Goal: Find specific page/section: Find specific page/section

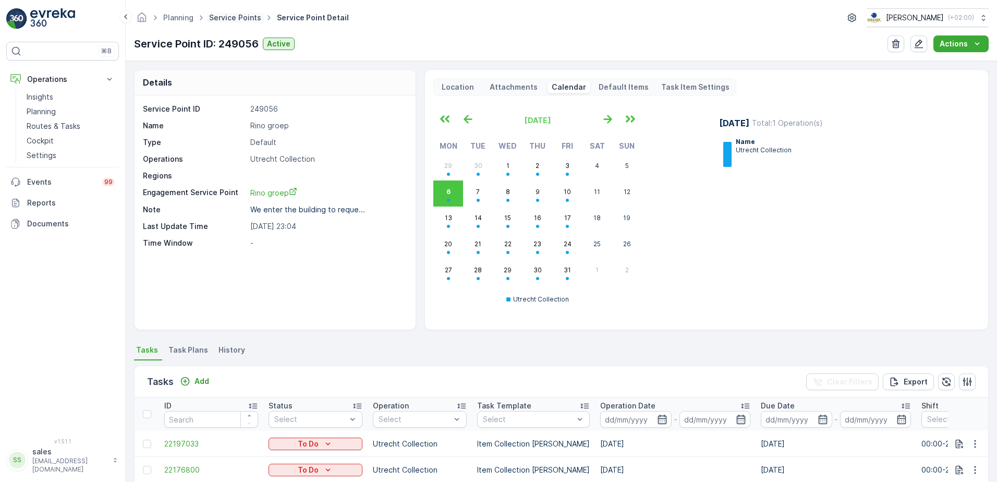
drag, startPoint x: 0, startPoint y: 0, endPoint x: 240, endPoint y: 17, distance: 240.9
click at [240, 17] on link "Service Points" at bounding box center [235, 17] width 52 height 9
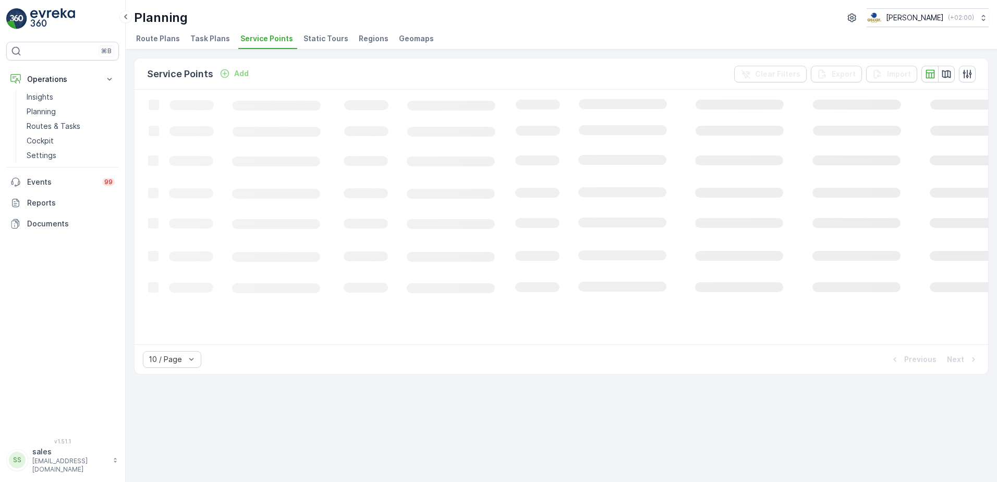
click at [263, 37] on span "Service Points" at bounding box center [266, 38] width 53 height 10
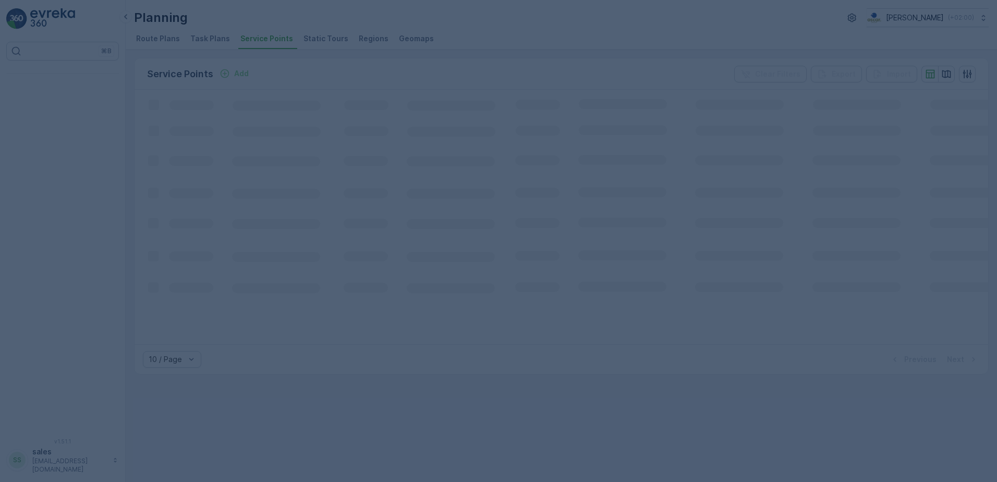
click at [449, 1] on div at bounding box center [498, 241] width 997 height 482
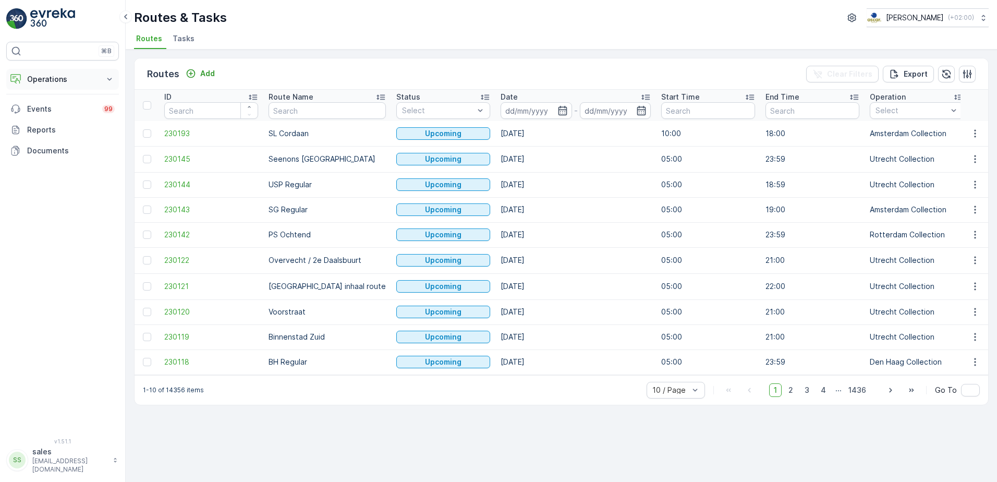
click at [73, 80] on p "Operations" at bounding box center [62, 79] width 71 height 10
click at [57, 110] on link "Planning" at bounding box center [70, 111] width 96 height 15
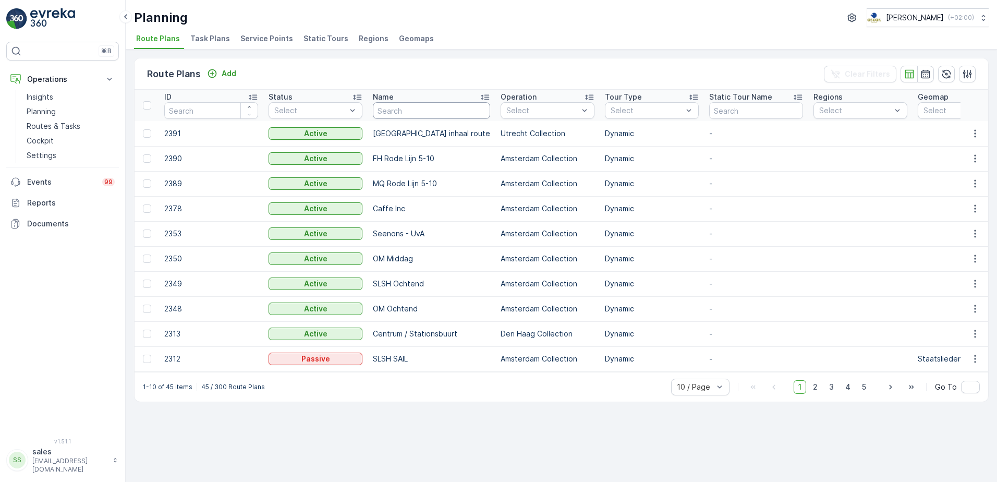
click at [384, 109] on input "text" at bounding box center [431, 110] width 117 height 17
type input "bendi"
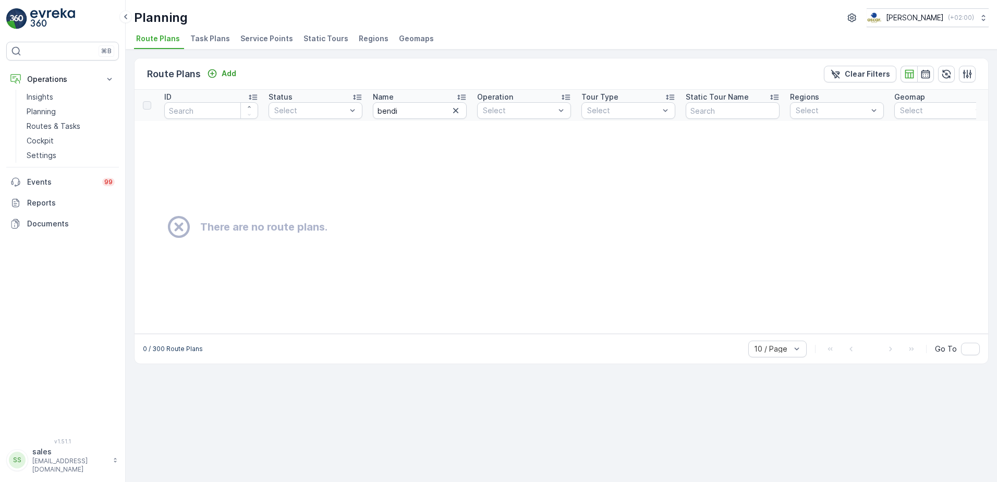
click at [243, 37] on span "Service Points" at bounding box center [266, 38] width 53 height 10
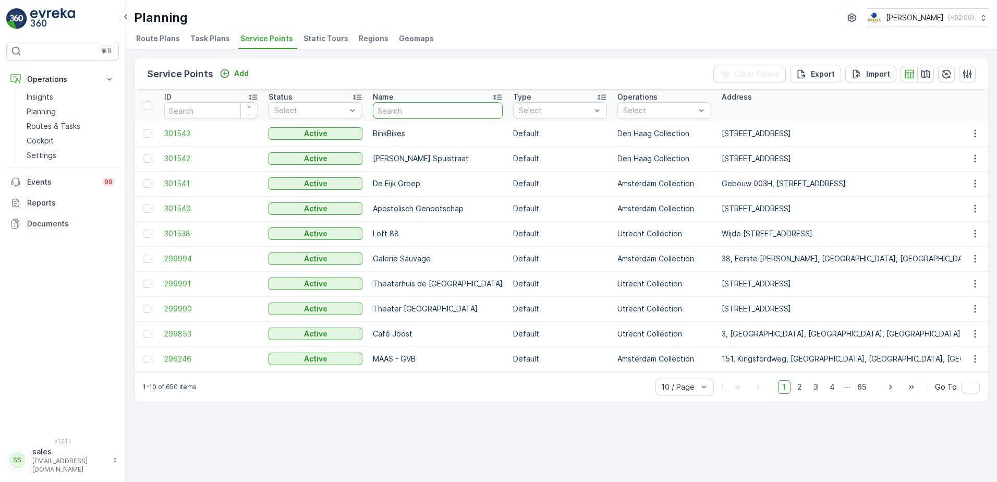
click at [388, 117] on input "text" at bounding box center [438, 110] width 130 height 17
type input "bendi"
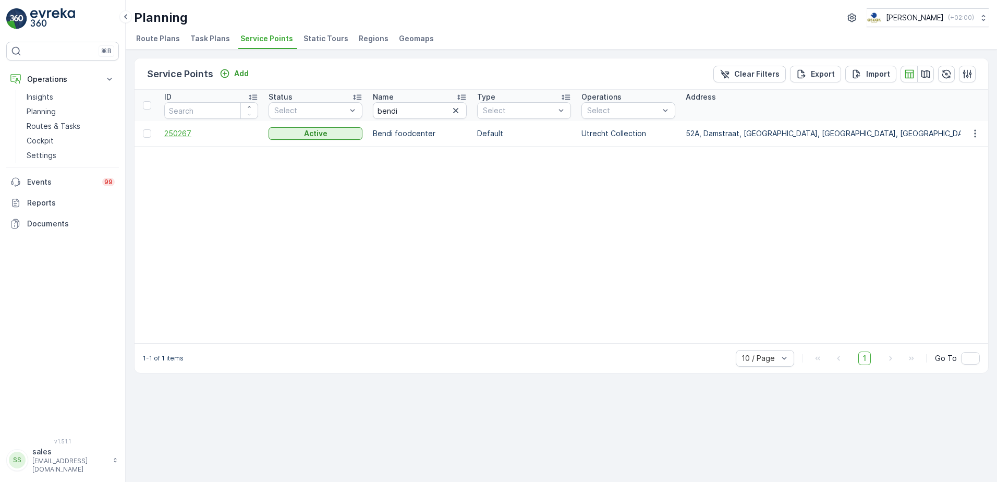
click at [182, 136] on span "250267" at bounding box center [211, 133] width 94 height 10
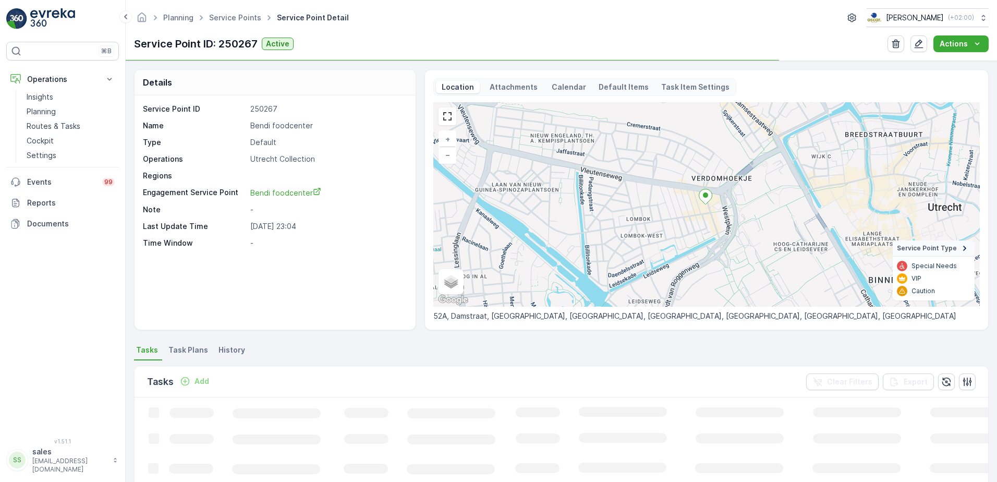
click at [559, 90] on p "Calendar" at bounding box center [568, 87] width 34 height 10
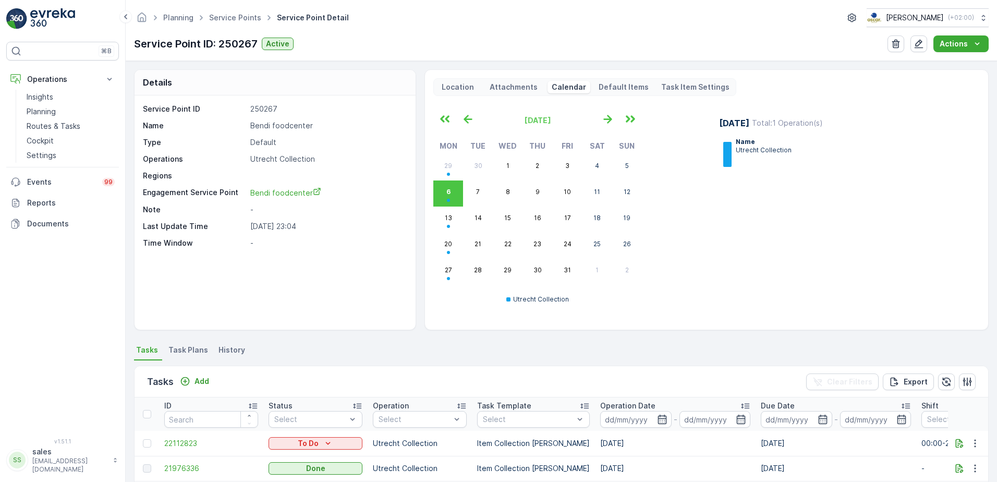
click at [455, 88] on p "Location" at bounding box center [457, 87] width 35 height 10
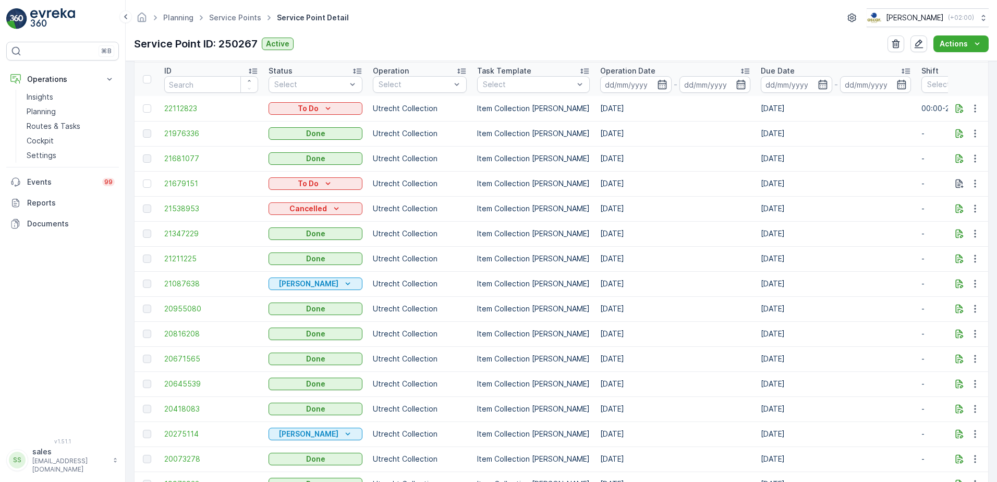
scroll to position [313, 0]
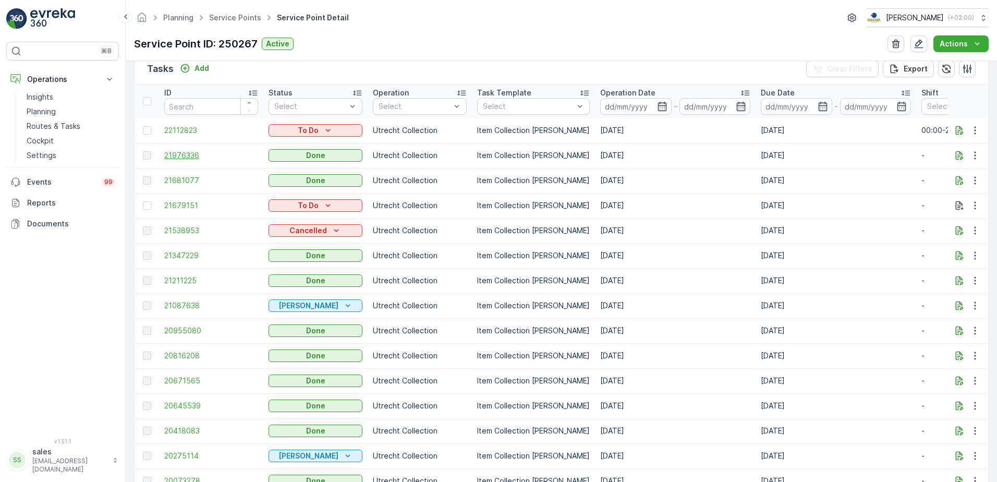
click at [175, 154] on span "21976336" at bounding box center [211, 155] width 94 height 10
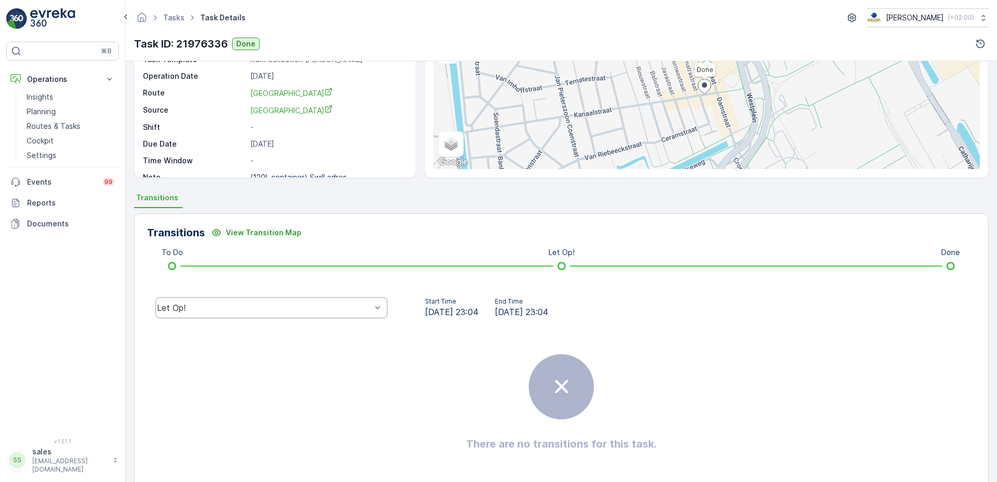
scroll to position [104, 0]
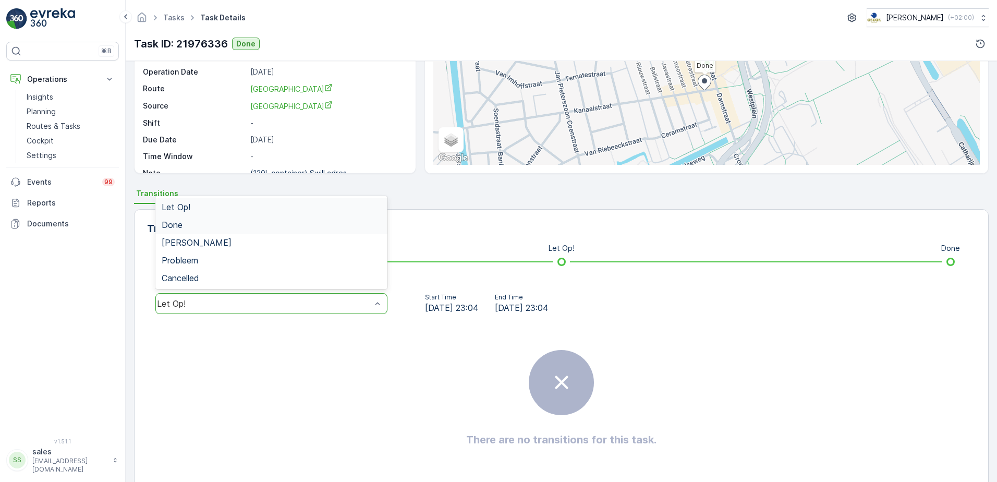
click at [203, 229] on div "Done" at bounding box center [271, 224] width 219 height 9
